Goal: Find specific page/section: Find specific page/section

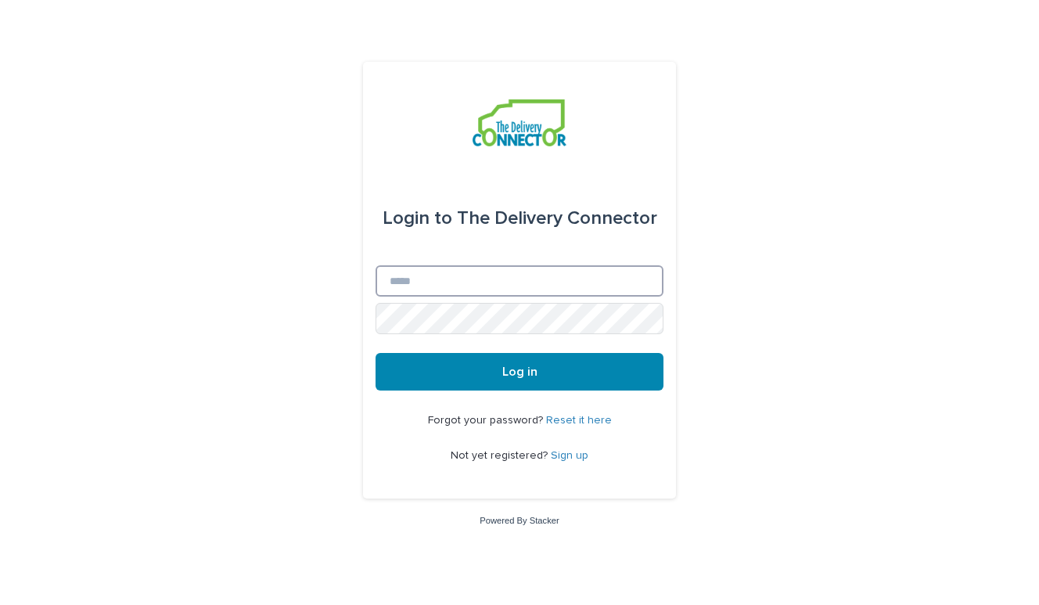
type input "**********"
click at [519, 372] on button "Log in" at bounding box center [519, 372] width 288 height 38
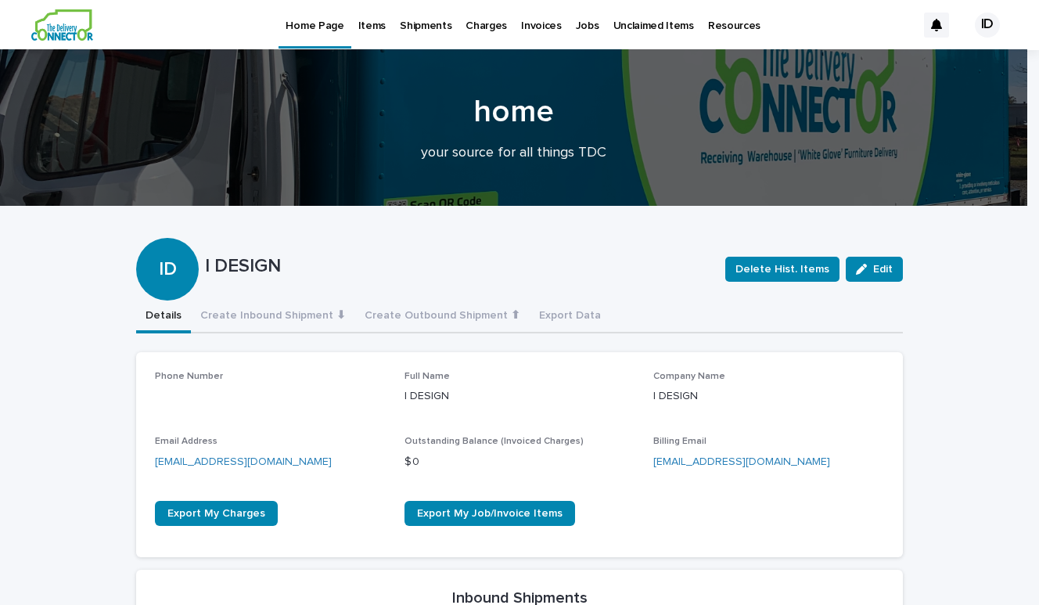
click at [382, 26] on div "Items" at bounding box center [371, 16] width 41 height 33
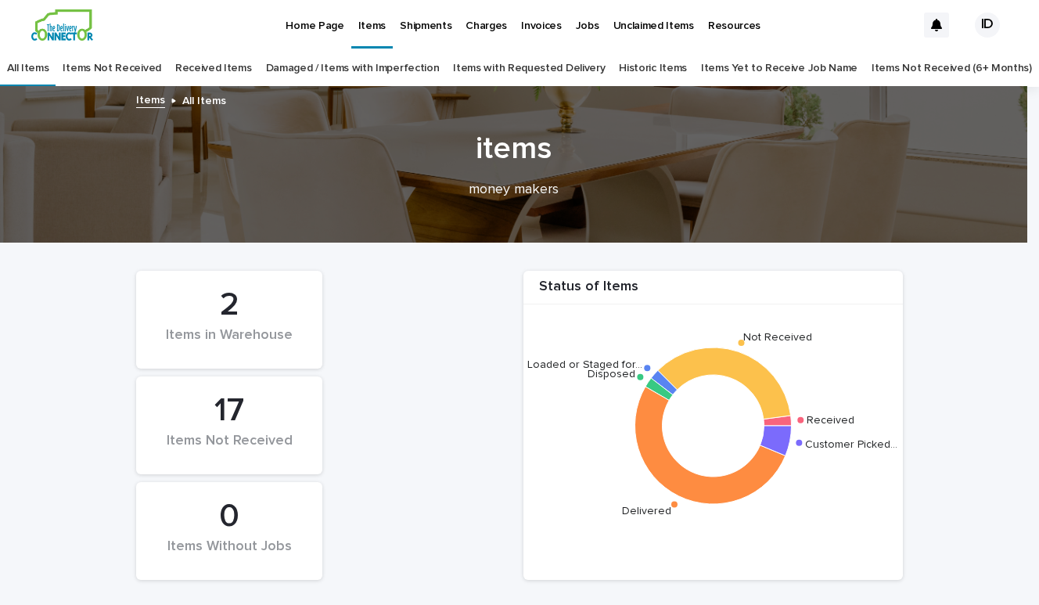
click at [320, 28] on p "Home Page" at bounding box center [314, 16] width 58 height 33
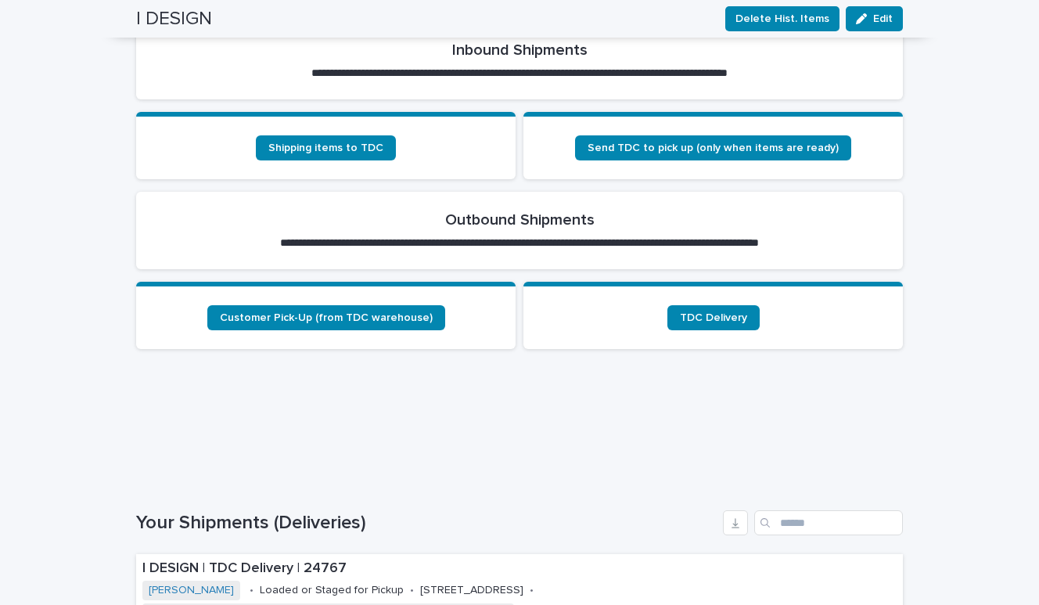
scroll to position [551, 0]
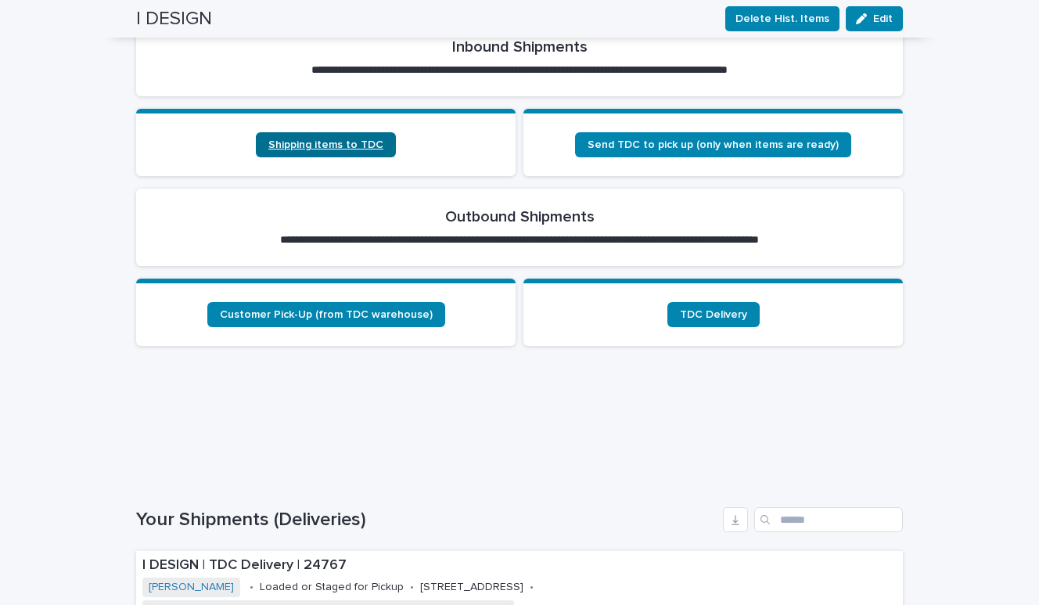
click at [364, 142] on span "Shipping items to TDC" at bounding box center [325, 144] width 115 height 11
click at [335, 148] on span "Shipping items to TDC" at bounding box center [325, 144] width 115 height 11
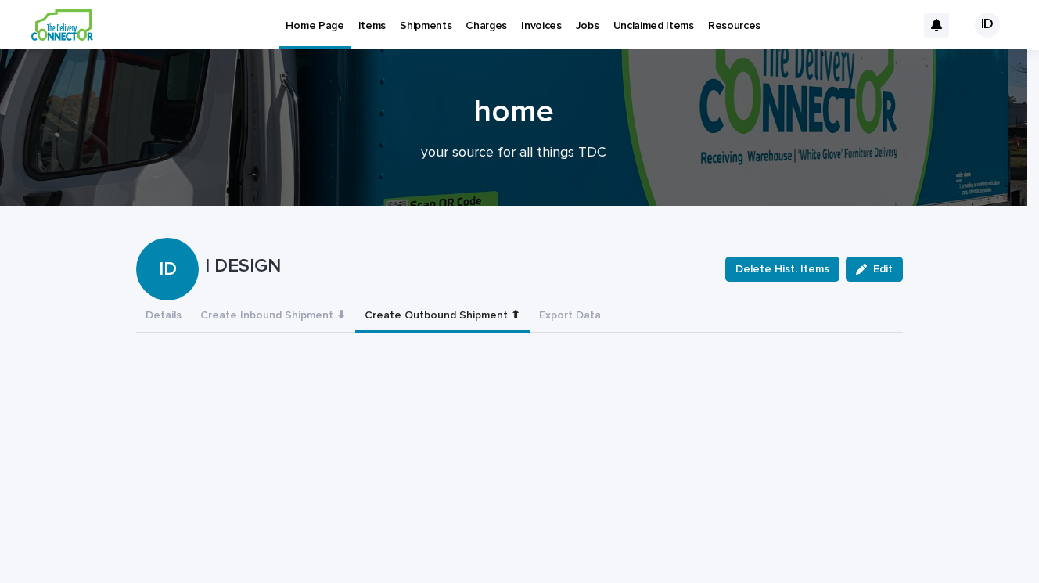
click at [459, 315] on button "Create Outbound Shipment ⬆" at bounding box center [442, 316] width 174 height 33
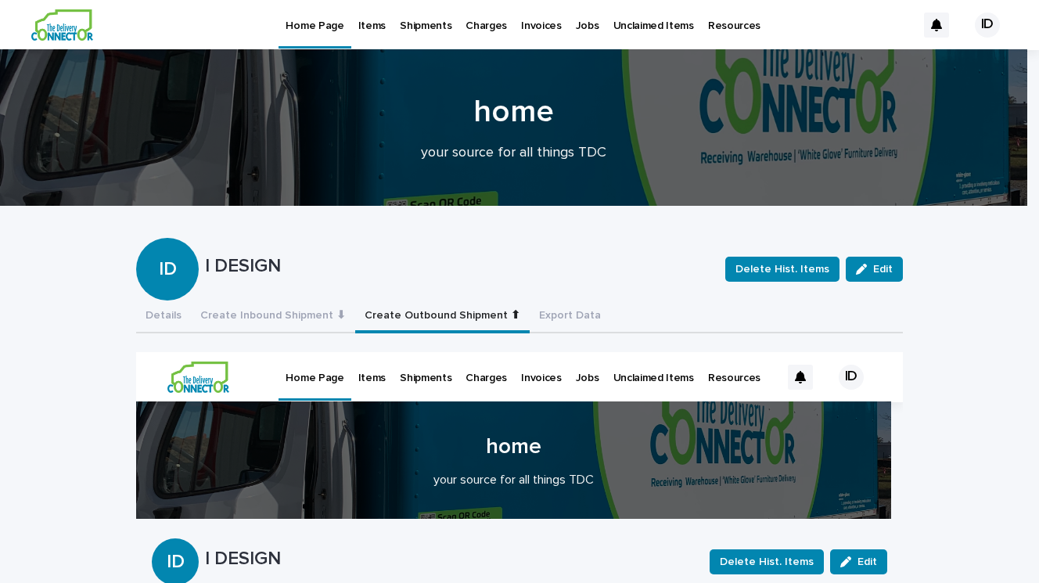
click at [374, 28] on p "Items" at bounding box center [371, 16] width 27 height 33
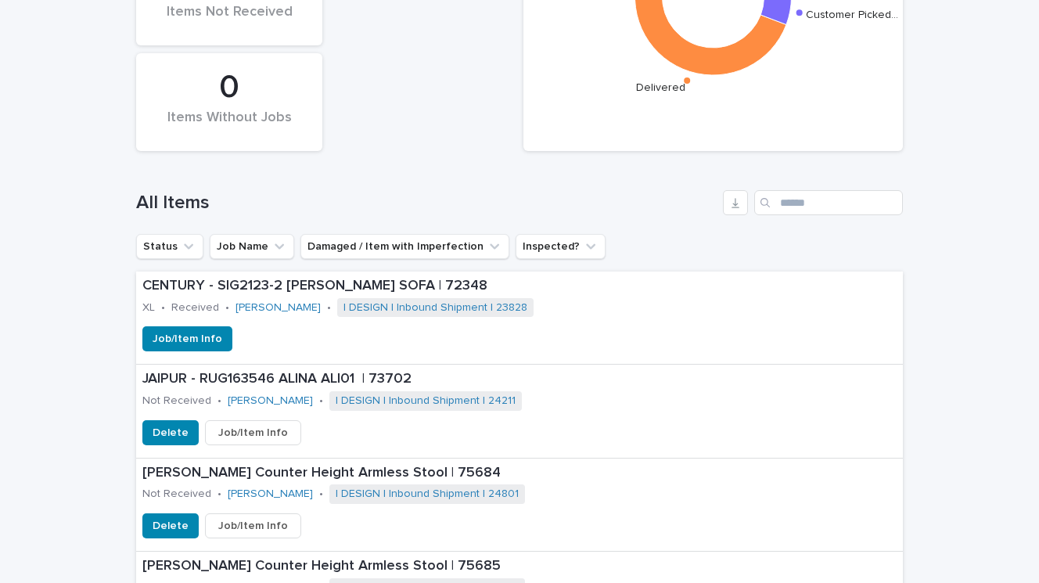
scroll to position [430, 0]
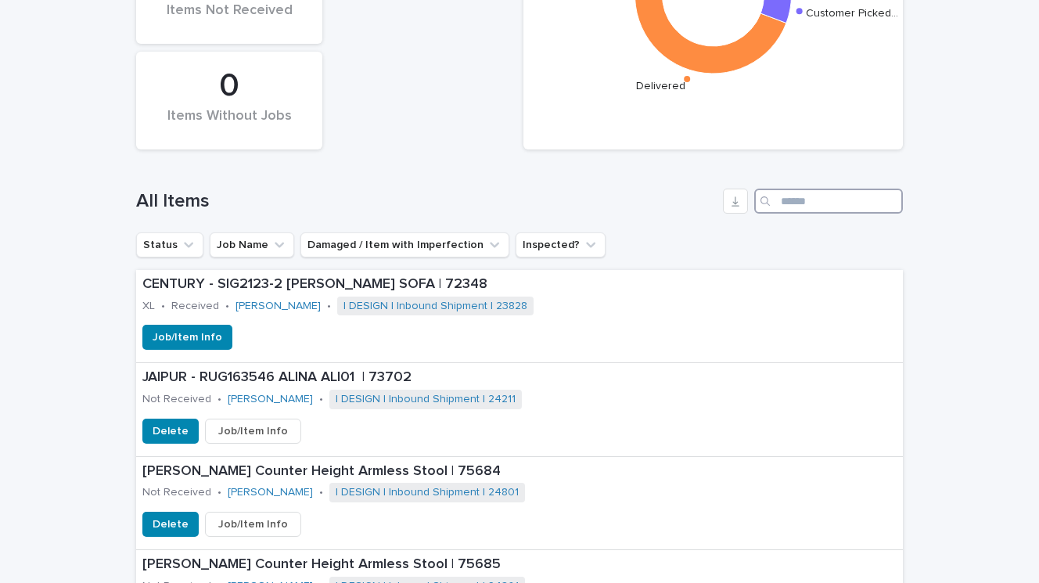
click at [788, 202] on input "Search" at bounding box center [828, 200] width 149 height 25
type input "**********"
